Goal: Task Accomplishment & Management: Manage account settings

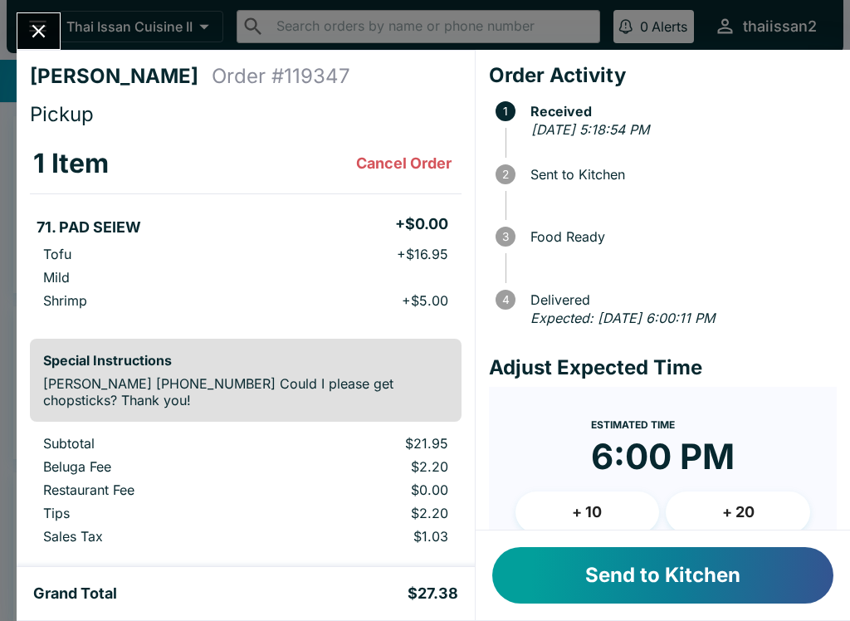
click at [724, 589] on button "Send to Kitchen" at bounding box center [662, 575] width 341 height 56
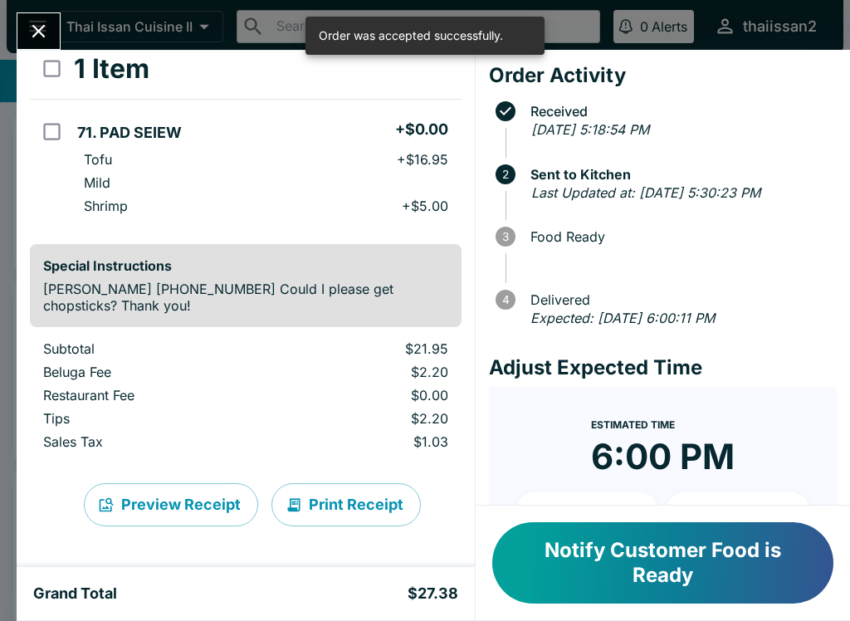
scroll to position [95, 0]
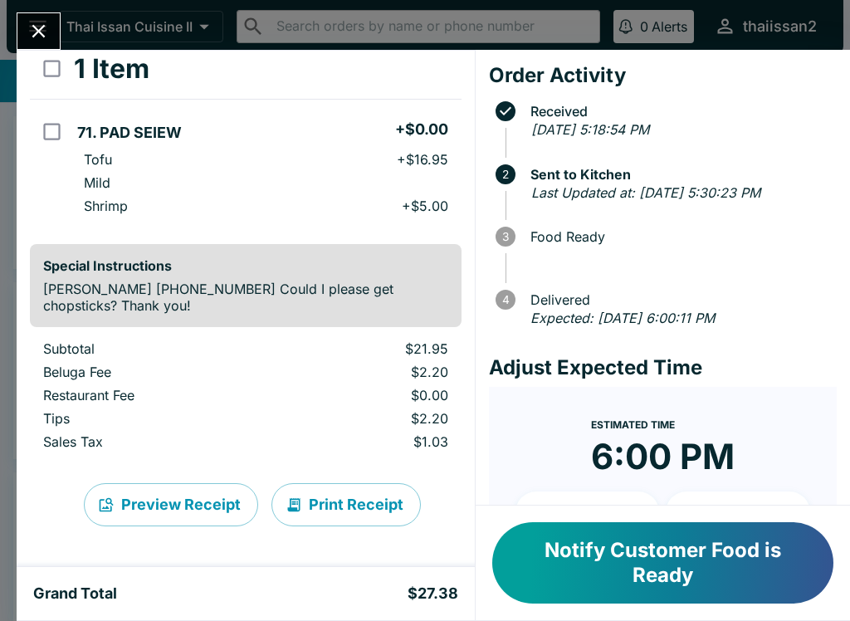
click at [341, 510] on button "Print Receipt" at bounding box center [345, 504] width 149 height 43
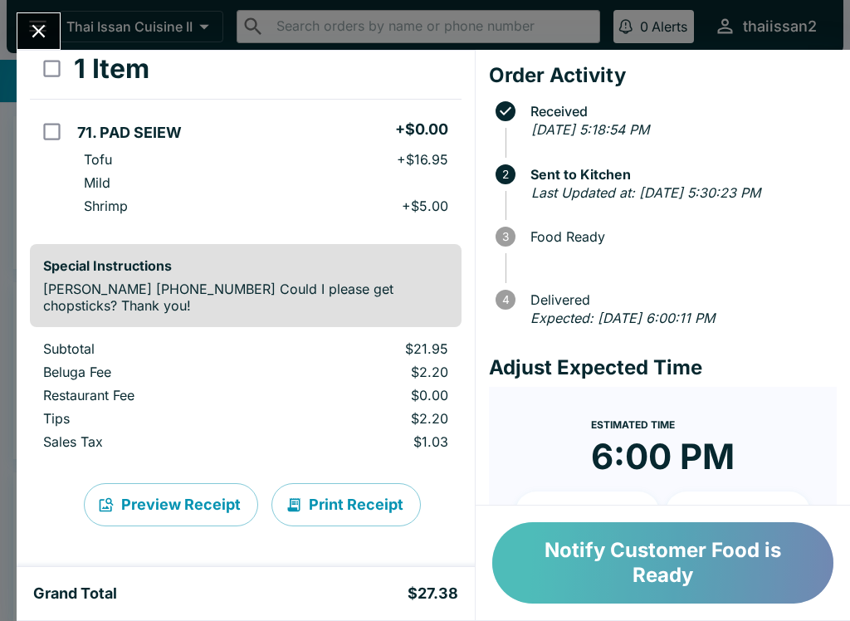
click at [713, 561] on button "Notify Customer Food is Ready" at bounding box center [662, 562] width 341 height 81
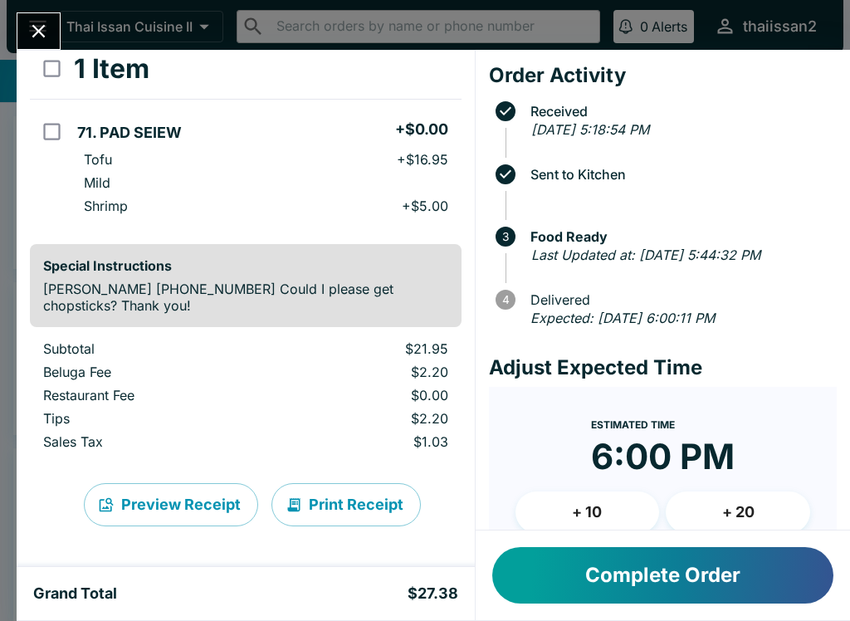
click at [703, 592] on button "Complete Order" at bounding box center [662, 575] width 341 height 56
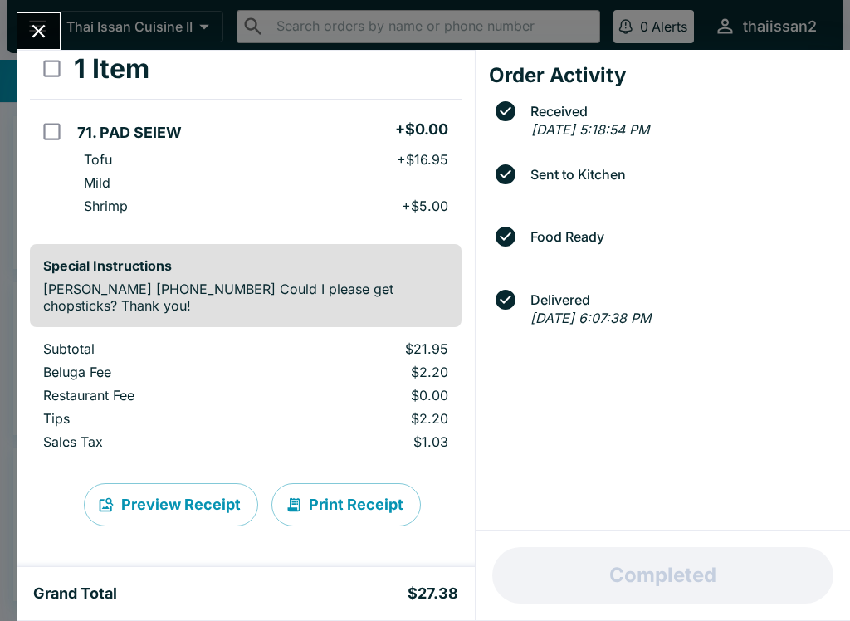
click at [47, 36] on icon "Close" at bounding box center [38, 31] width 22 height 22
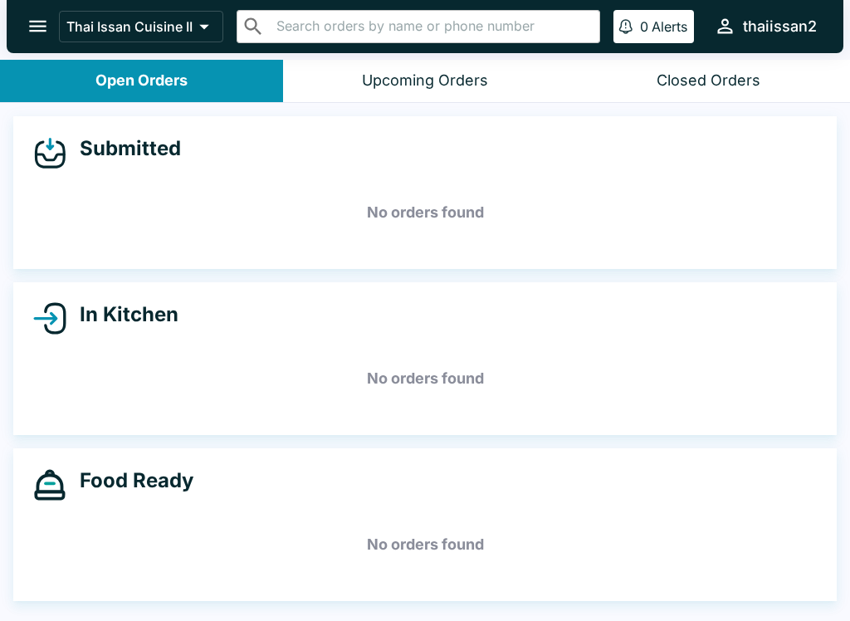
click at [36, 42] on button "open drawer" at bounding box center [38, 26] width 42 height 42
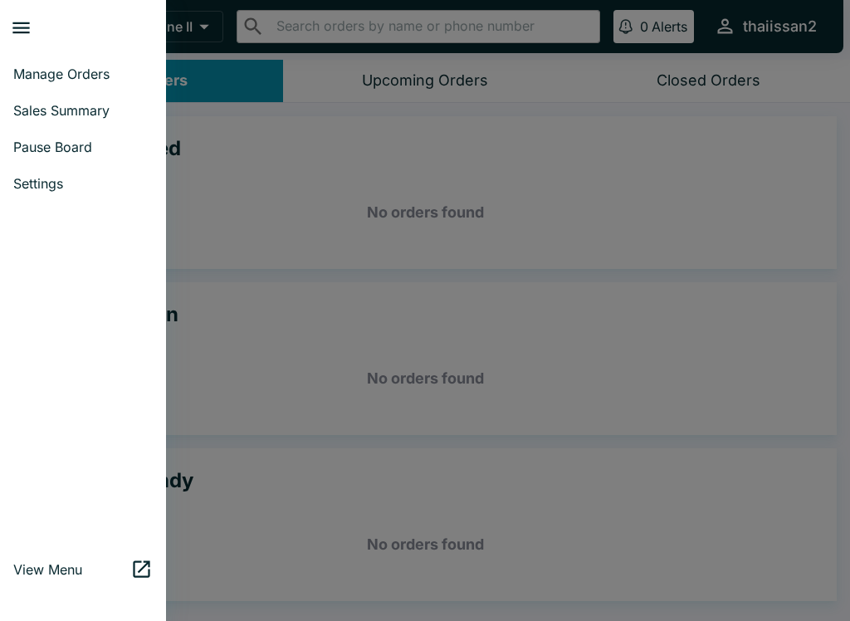
click at [98, 91] on link "Manage Orders" at bounding box center [83, 74] width 166 height 37
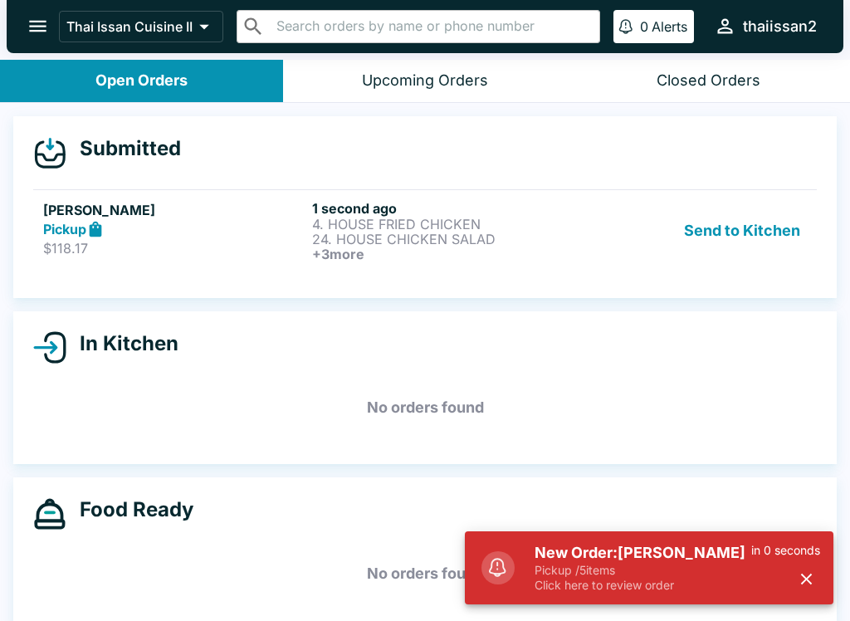
click at [548, 242] on p "24. HOUSE CHICKEN SALAD" at bounding box center [443, 239] width 262 height 15
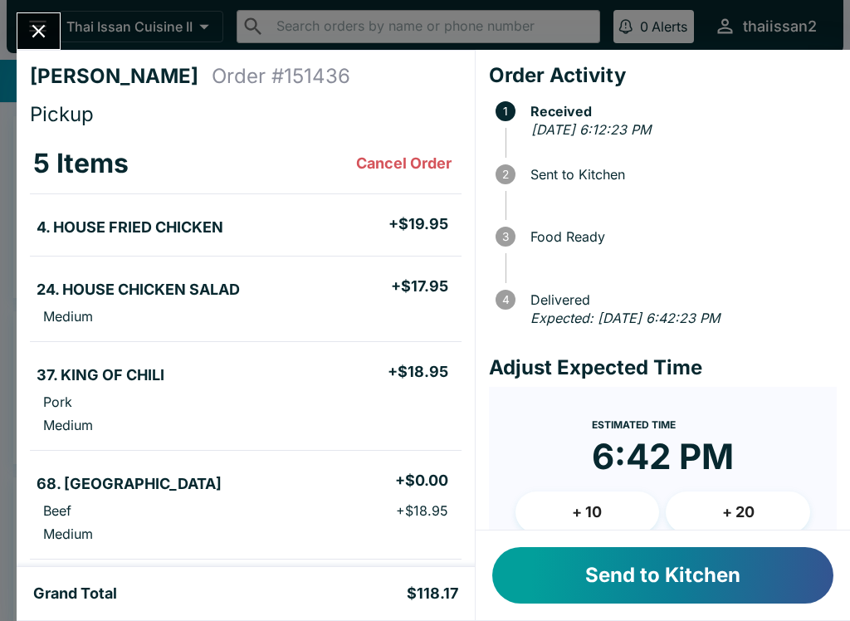
click at [674, 582] on button "Send to Kitchen" at bounding box center [662, 575] width 341 height 56
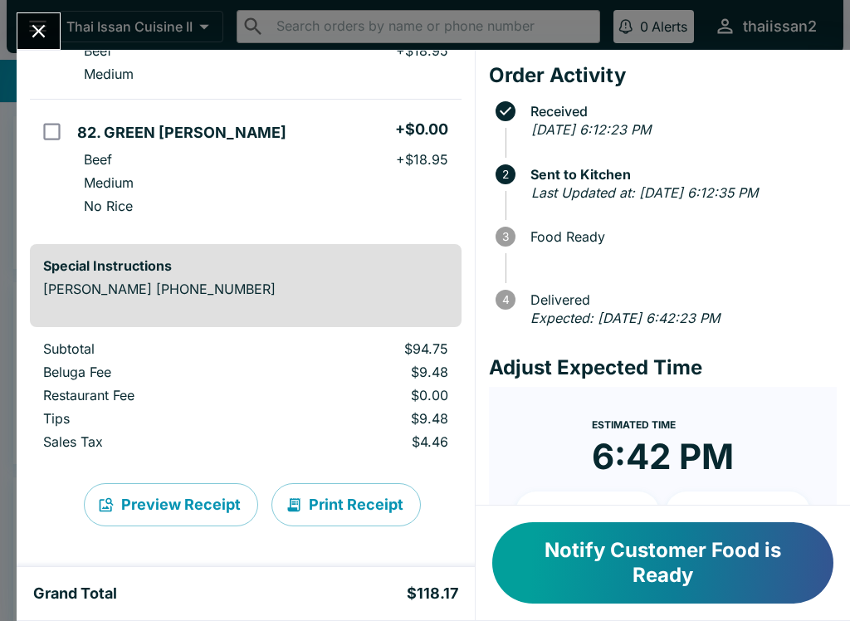
click at [367, 509] on button "Print Receipt" at bounding box center [345, 504] width 149 height 43
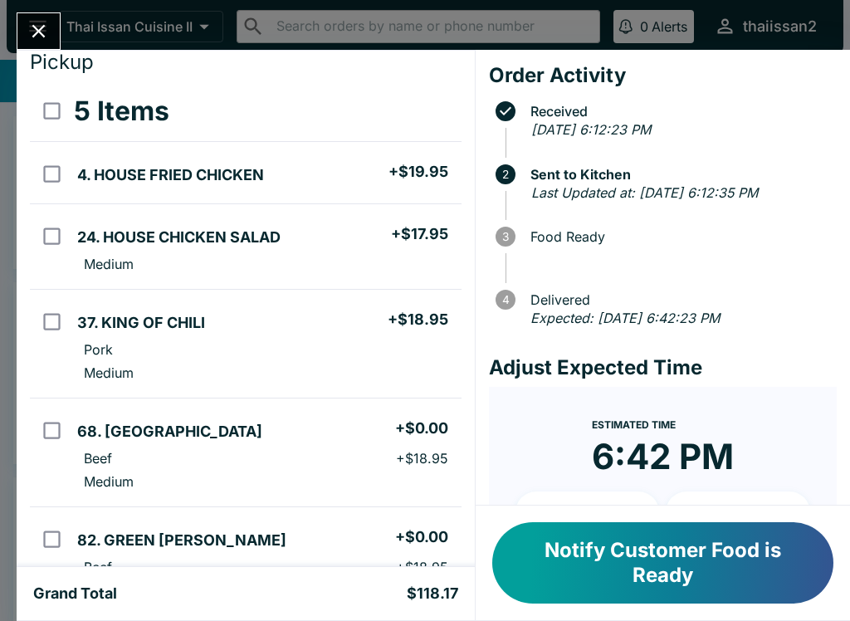
scroll to position [53, 0]
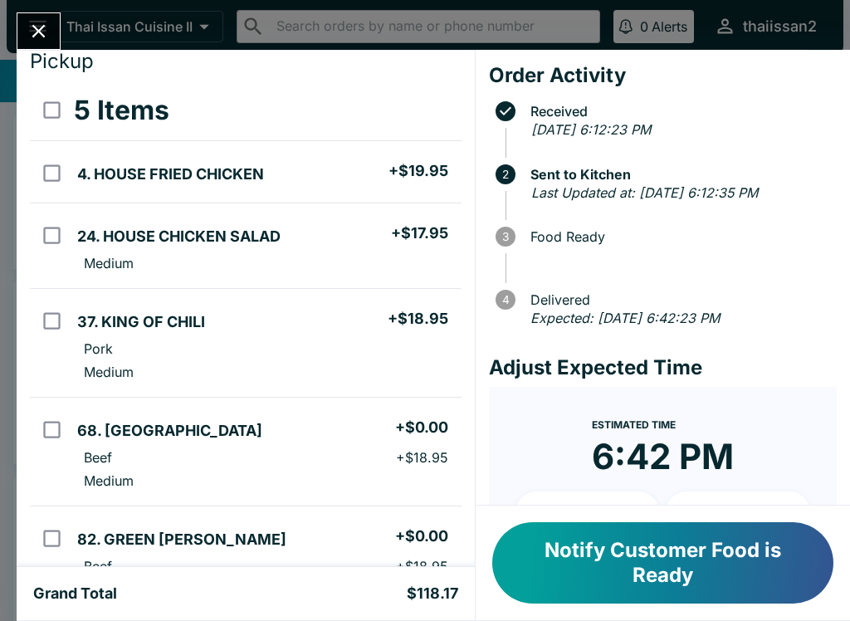
click at [664, 550] on button "Notify Customer Food is Ready" at bounding box center [662, 562] width 341 height 81
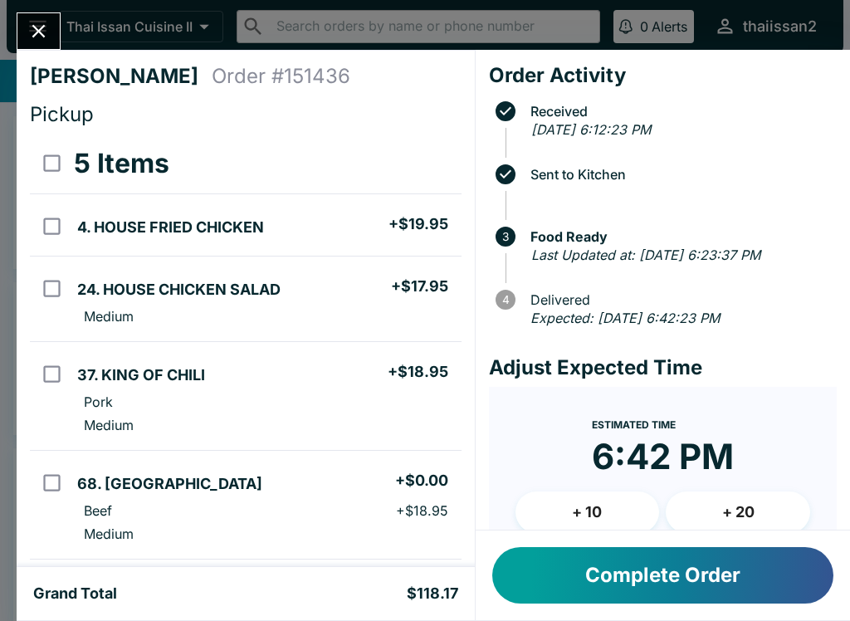
scroll to position [0, 0]
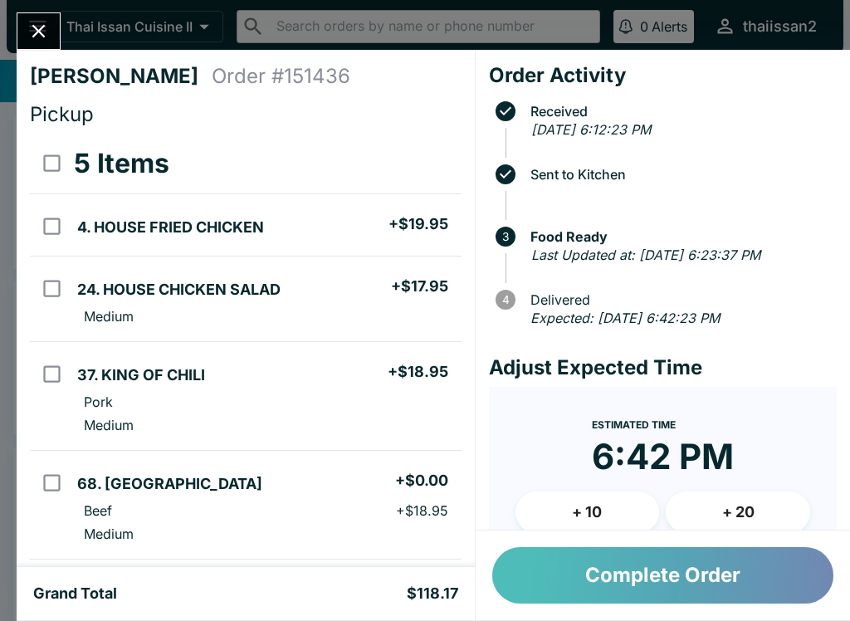
click at [726, 581] on button "Complete Order" at bounding box center [662, 575] width 341 height 56
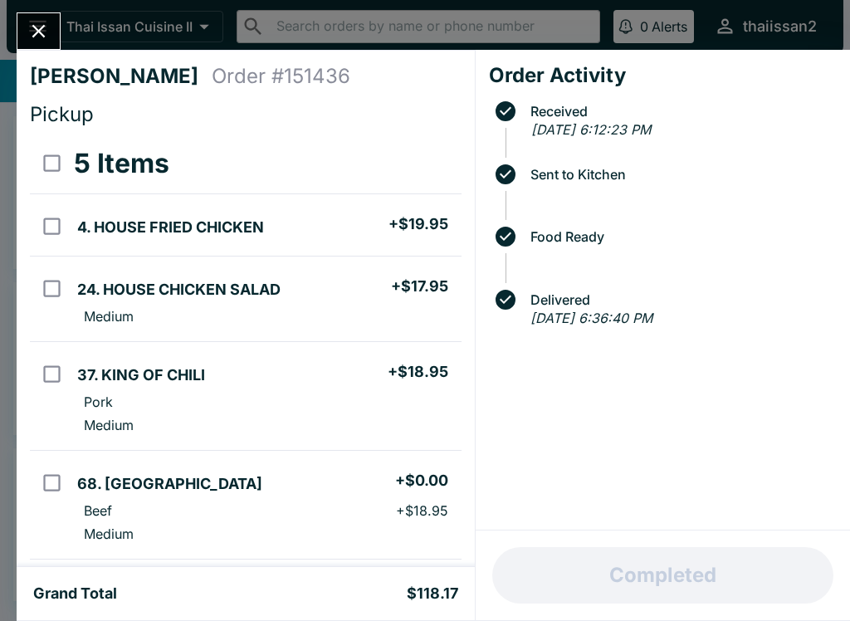
click at [45, 17] on button "Close" at bounding box center [38, 31] width 42 height 36
